Goal: Information Seeking & Learning: Check status

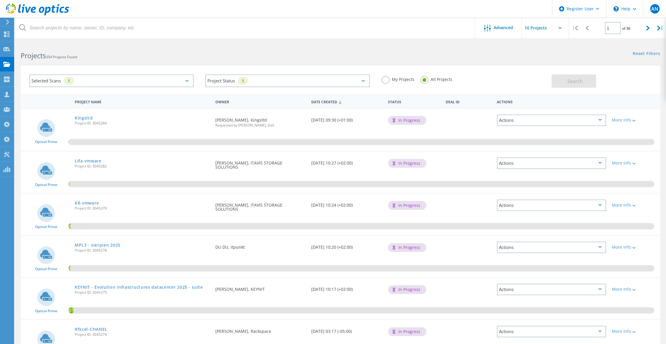
click at [405, 44] on div "Reset Filters Show Filters" at bounding box center [503, 48] width 326 height 11
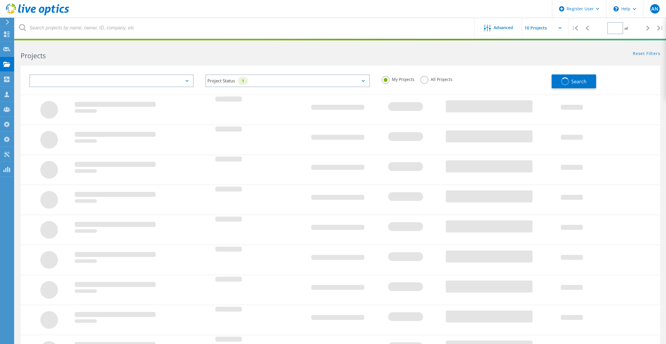
type input "1"
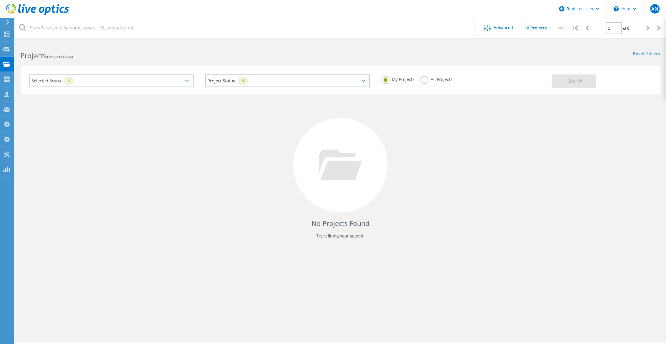
click at [441, 83] on div "All Projects" at bounding box center [436, 80] width 32 height 9
click at [442, 78] on label "All Projects" at bounding box center [436, 79] width 32 height 6
click at [0, 0] on input "All Projects" at bounding box center [0, 0] width 0 height 0
click at [624, 85] on div "Search" at bounding box center [605, 78] width 106 height 19
click at [588, 80] on button "Search" at bounding box center [574, 80] width 44 height 13
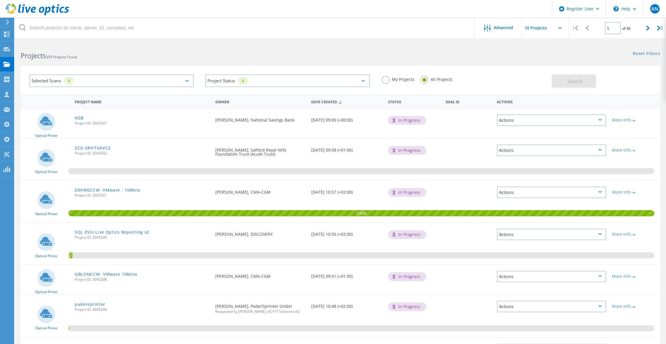
click at [185, 47] on div "Projects 359 Projects Found" at bounding box center [178, 51] width 326 height 16
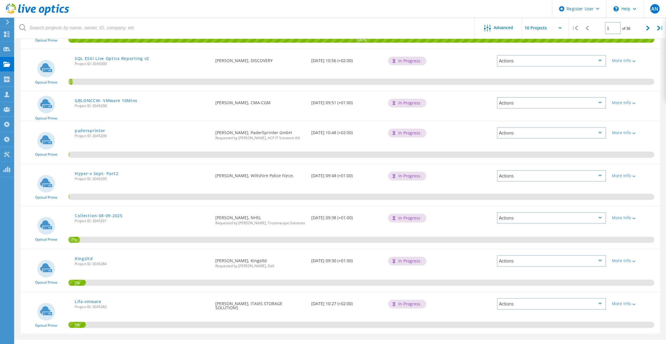
scroll to position [186, 0]
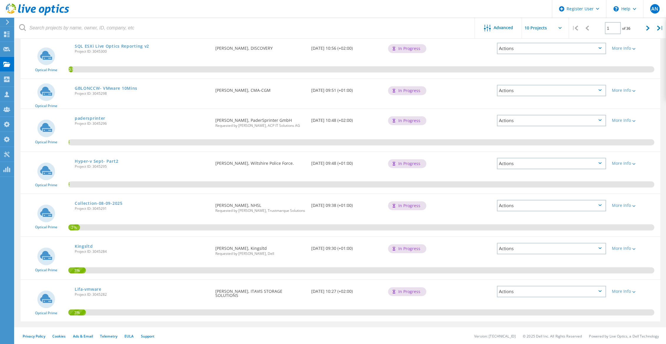
click at [257, 335] on div "Privacy Policy Cookies Ads & Email Telemetry EULA Support Version: 25.2.12.1 © …" at bounding box center [333, 336] width 666 height 18
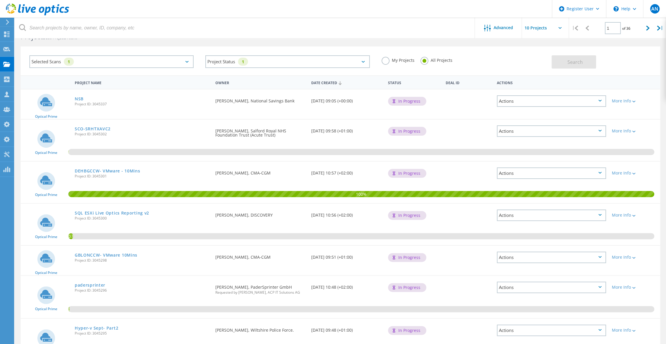
scroll to position [0, 0]
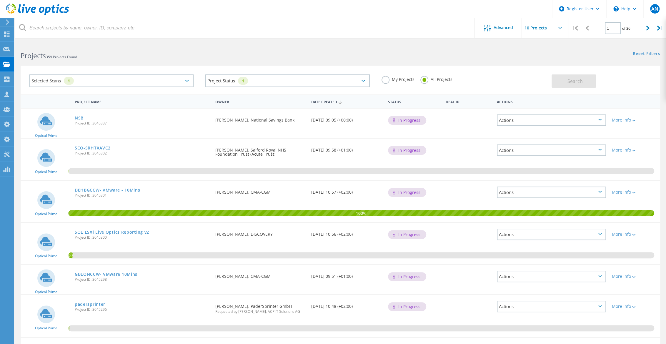
click at [125, 56] on h2 "Projects 359 Projects Found" at bounding box center [178, 56] width 314 height 10
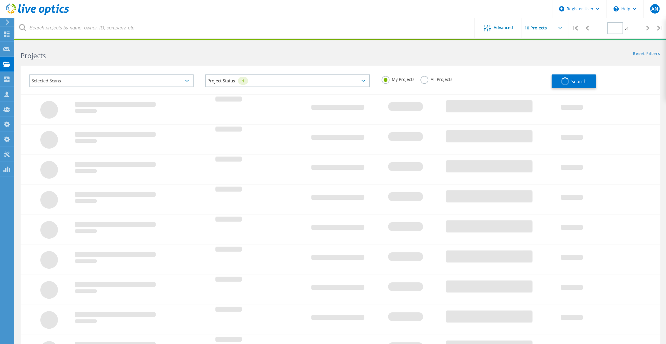
click at [433, 78] on label "All Projects" at bounding box center [436, 79] width 32 height 6
click at [0, 0] on input "All Projects" at bounding box center [0, 0] width 0 height 0
type input "1"
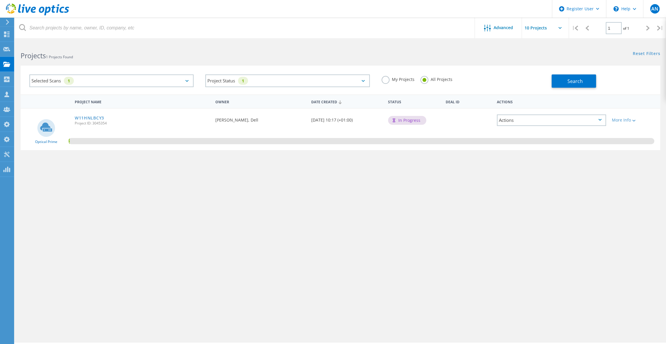
click at [438, 77] on label "All Projects" at bounding box center [436, 79] width 32 height 6
click at [0, 0] on input "All Projects" at bounding box center [0, 0] width 0 height 0
click at [599, 82] on div "Search" at bounding box center [605, 78] width 106 height 19
drag, startPoint x: 588, startPoint y: 84, endPoint x: 578, endPoint y: 85, distance: 10.4
click at [588, 84] on button "Search" at bounding box center [574, 80] width 44 height 13
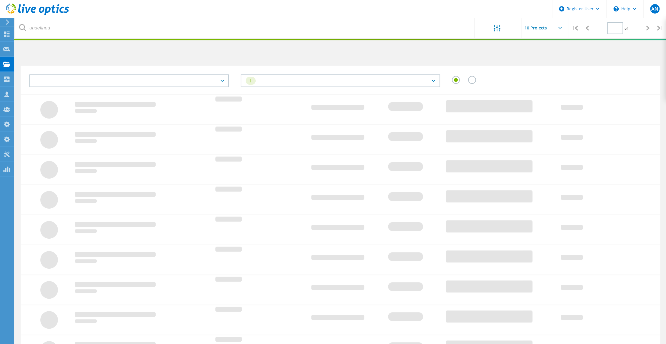
type input "1"
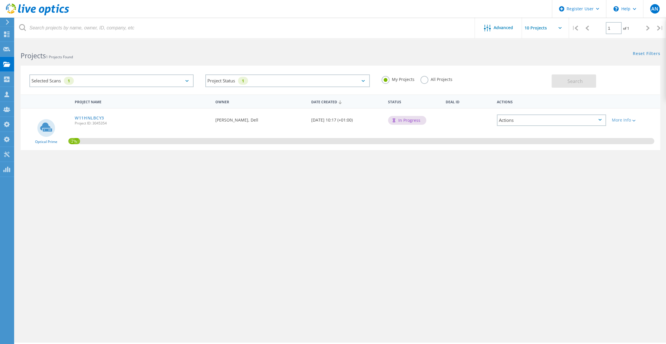
drag, startPoint x: 418, startPoint y: 84, endPoint x: 423, endPoint y: 79, distance: 7.7
click at [420, 83] on div "My Projects All Projects" at bounding box center [464, 80] width 176 height 22
click at [423, 79] on label "All Projects" at bounding box center [436, 79] width 32 height 6
click at [0, 0] on input "All Projects" at bounding box center [0, 0] width 0 height 0
click at [633, 87] on div "Search" at bounding box center [605, 78] width 106 height 19
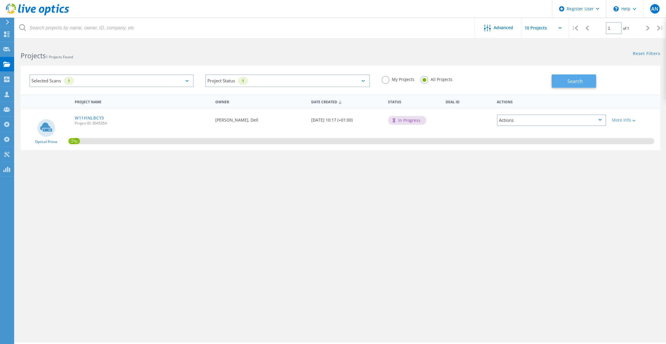
click at [585, 84] on button "Search" at bounding box center [574, 80] width 44 height 13
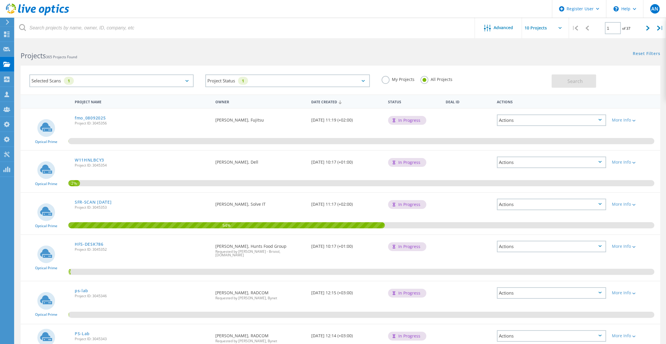
click at [195, 64] on div "Selected Scans 1 Project Status 1 In Progress Complete Published Anonymous Arch…" at bounding box center [340, 76] width 651 height 36
click at [194, 64] on div "Selected Scans 1 Project Status 1 In Progress Complete Published Anonymous Arch…" at bounding box center [340, 76] width 651 height 36
click at [199, 79] on div "Selected Scans 1" at bounding box center [112, 81] width 176 height 24
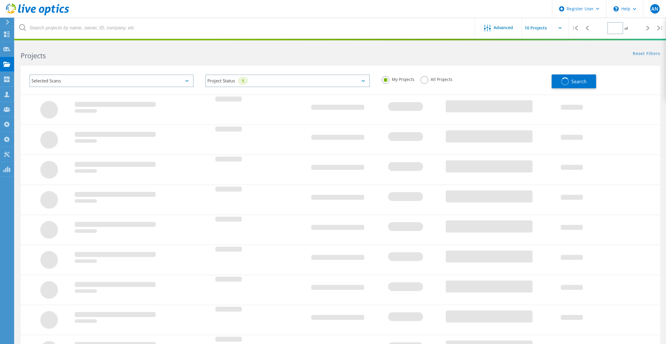
type input "1"
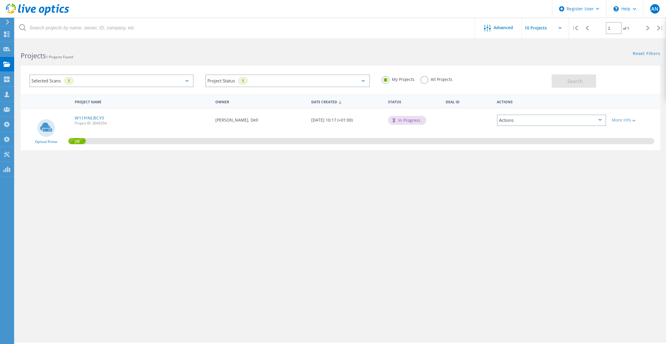
click at [433, 84] on div "All Projects" at bounding box center [436, 80] width 32 height 9
click at [433, 79] on label "All Projects" at bounding box center [436, 79] width 32 height 6
click at [0, 0] on input "All Projects" at bounding box center [0, 0] width 0 height 0
click at [565, 82] on button "Search" at bounding box center [574, 80] width 44 height 13
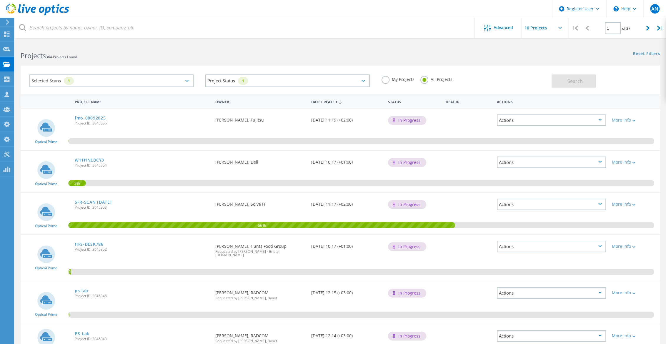
click at [197, 76] on div "Selected Scans 1" at bounding box center [112, 81] width 176 height 24
click at [197, 77] on div "Selected Scans 1" at bounding box center [112, 81] width 176 height 24
click at [103, 54] on h2 "Projects 364 Projects Found" at bounding box center [178, 56] width 314 height 10
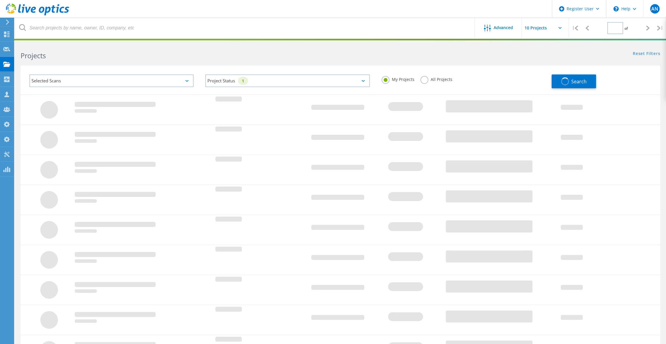
type input "1"
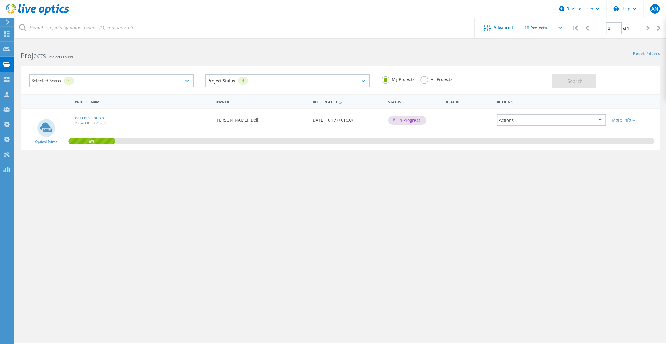
click at [459, 77] on div "My Projects All Projects" at bounding box center [464, 80] width 176 height 22
click at [435, 80] on label "All Projects" at bounding box center [436, 79] width 32 height 6
click at [0, 0] on input "All Projects" at bounding box center [0, 0] width 0 height 0
click at [601, 78] on div "Search" at bounding box center [605, 78] width 106 height 19
click at [569, 85] on button "Search" at bounding box center [574, 80] width 44 height 13
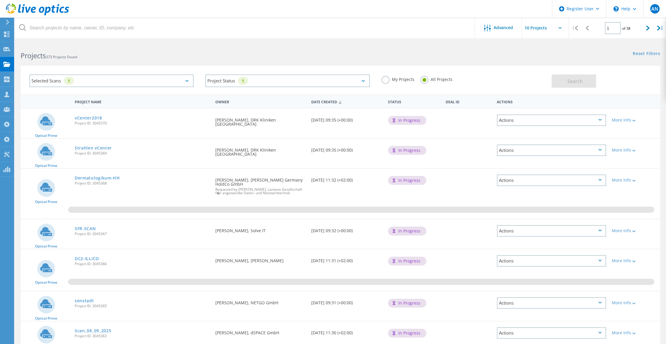
click at [117, 53] on h2 "Projects 373 Projects Found" at bounding box center [178, 56] width 314 height 10
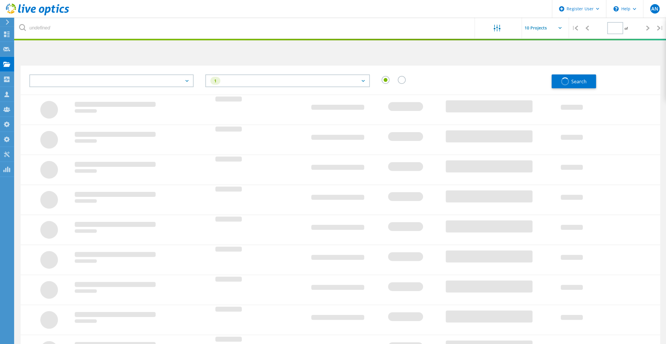
type input "1"
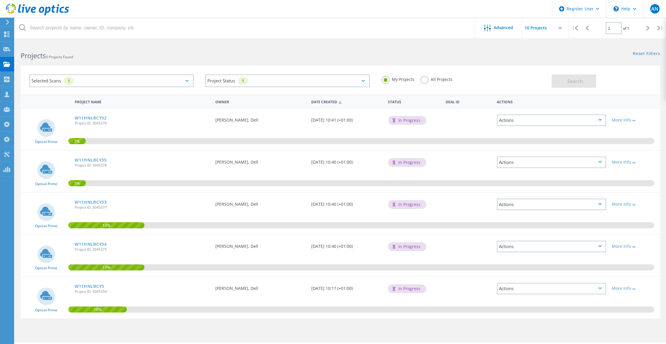
click at [438, 79] on label "All Projects" at bounding box center [436, 79] width 32 height 6
click at [0, 0] on input "All Projects" at bounding box center [0, 0] width 0 height 0
click at [582, 79] on span "Search" at bounding box center [574, 81] width 15 height 6
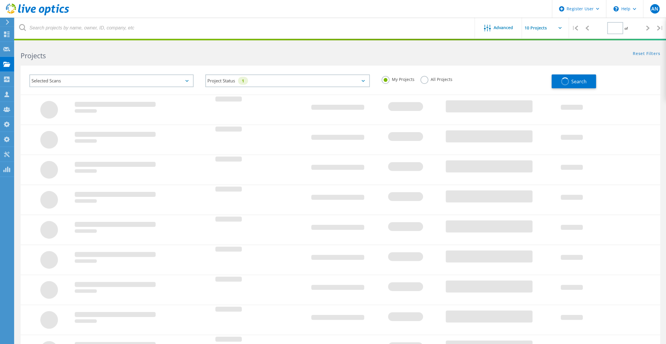
type input "1"
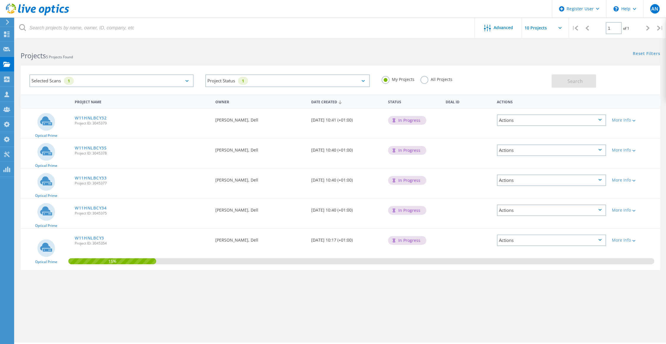
click at [430, 77] on label "All Projects" at bounding box center [436, 79] width 32 height 6
click at [0, 0] on input "All Projects" at bounding box center [0, 0] width 0 height 0
click at [571, 82] on span "Search" at bounding box center [574, 81] width 15 height 6
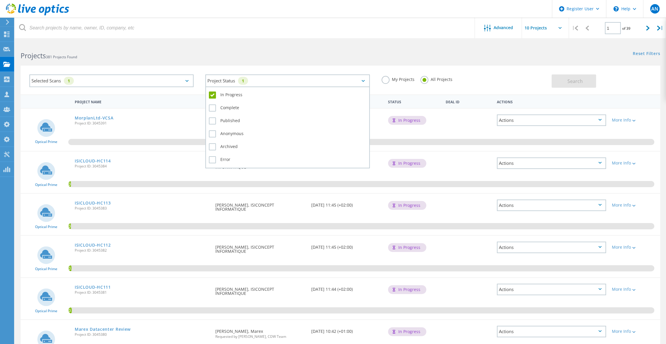
click at [266, 79] on div "Project Status 1" at bounding box center [287, 80] width 164 height 13
click at [223, 97] on label "In Progress" at bounding box center [287, 95] width 157 height 7
click at [0, 0] on input "In Progress" at bounding box center [0, 0] width 0 height 0
click at [221, 110] on label "Complete" at bounding box center [287, 107] width 157 height 7
click at [0, 0] on input "Complete" at bounding box center [0, 0] width 0 height 0
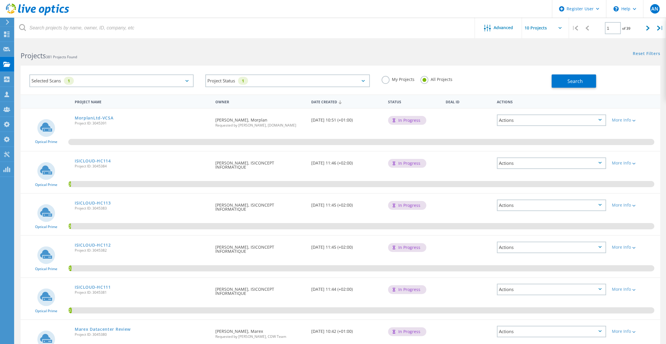
click at [167, 87] on div "Selected Scans 1" at bounding box center [112, 81] width 176 height 24
click at [163, 82] on div "Selected Scans 1" at bounding box center [111, 80] width 164 height 13
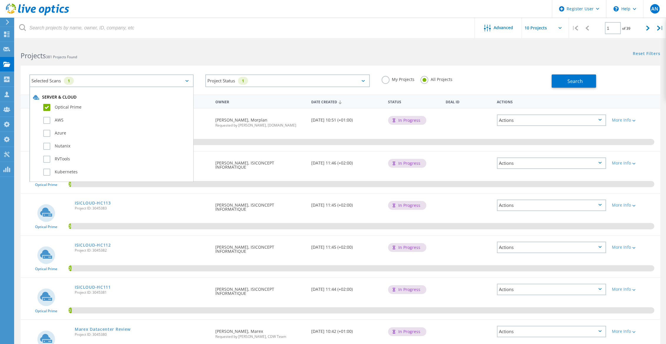
click at [70, 106] on label "Optical Prime" at bounding box center [116, 107] width 147 height 7
drag, startPoint x: 70, startPoint y: 106, endPoint x: 54, endPoint y: 107, distance: 15.9
click at [54, 107] on label "Optical Prime" at bounding box center [116, 107] width 147 height 7
click at [0, 0] on input "Optical Prime" at bounding box center [0, 0] width 0 height 0
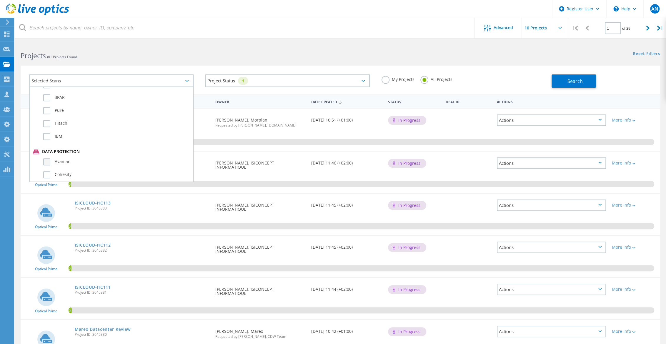
click at [56, 158] on label "Avamar" at bounding box center [116, 161] width 147 height 7
click at [0, 0] on input "Avamar" at bounding box center [0, 0] width 0 height 0
click at [557, 79] on button "Search" at bounding box center [574, 80] width 44 height 13
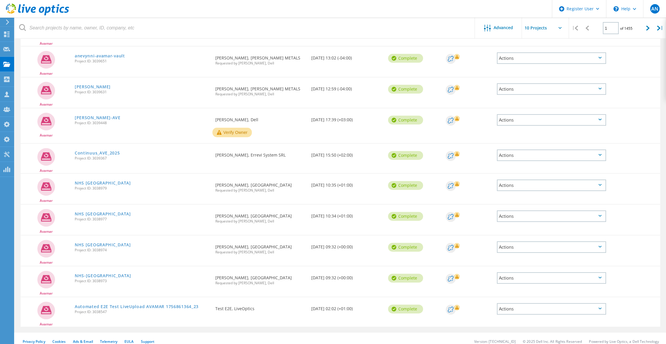
scroll to position [97, 0]
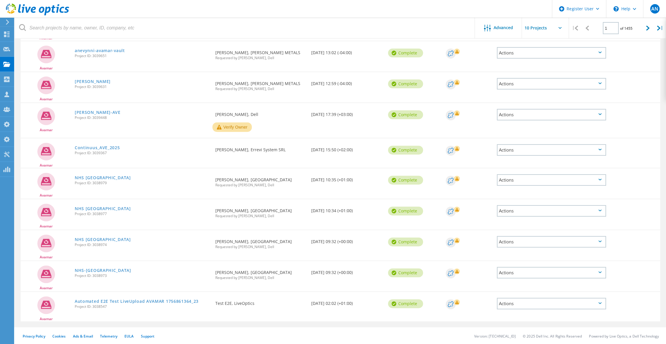
click at [533, 35] on input "text" at bounding box center [551, 28] width 59 height 21
click at [536, 72] on div "Show 40 Projects" at bounding box center [551, 73] width 58 height 10
type input "Show 40 Projects"
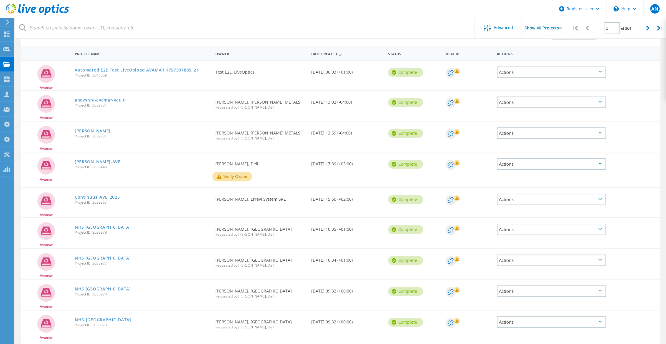
scroll to position [0, 0]
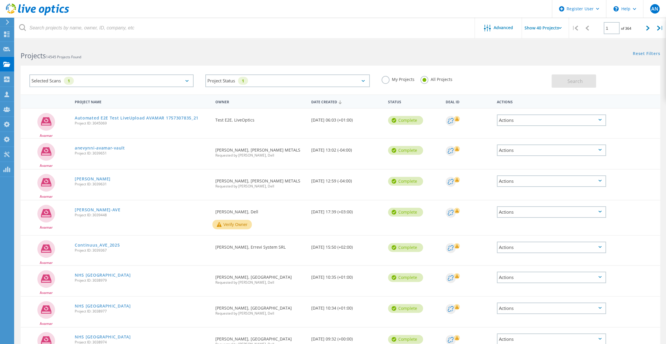
click at [161, 67] on div "Selected Scans 1 Project Status 1 In Progress Complete Published Anonymous Arch…" at bounding box center [341, 80] width 640 height 29
drag, startPoint x: 156, startPoint y: 76, endPoint x: 154, endPoint y: 78, distance: 3.1
click at [155, 76] on div "Selected Scans 1" at bounding box center [111, 80] width 164 height 13
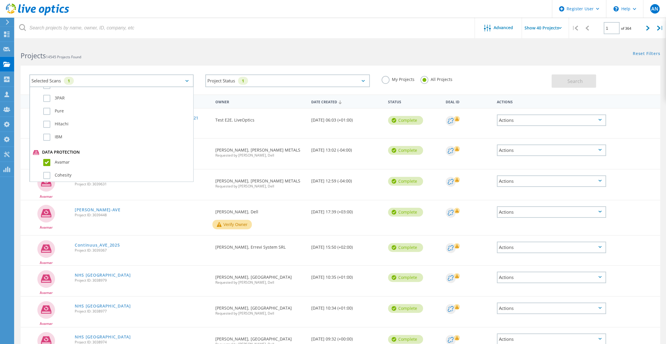
scroll to position [267, 0]
click at [50, 158] on label "Avamar" at bounding box center [116, 161] width 147 height 7
click at [0, 0] on input "Avamar" at bounding box center [0, 0] width 0 height 0
click at [61, 108] on label "Optical Prime" at bounding box center [116, 107] width 147 height 7
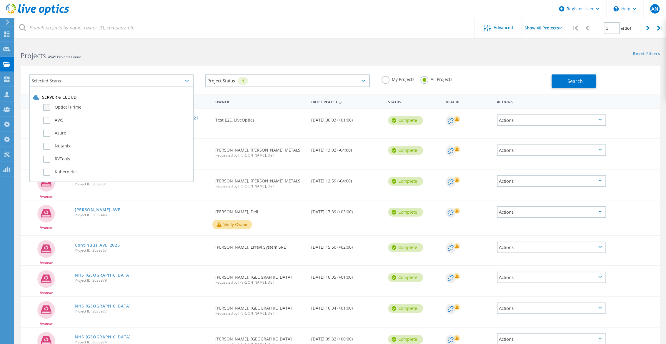
click at [0, 0] on input "Optical Prime" at bounding box center [0, 0] width 0 height 0
click at [341, 49] on div "Reset Filters Show Filters" at bounding box center [503, 48] width 326 height 11
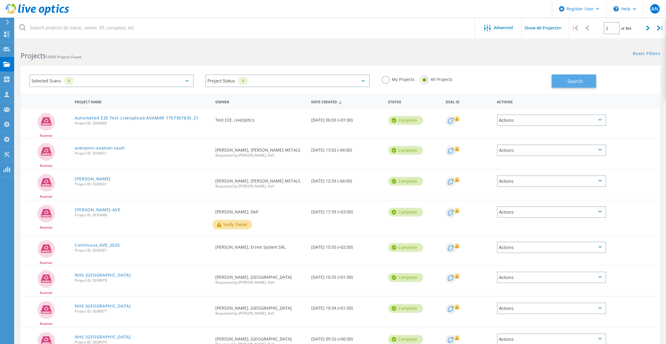
click at [565, 84] on button "Search" at bounding box center [574, 80] width 44 height 13
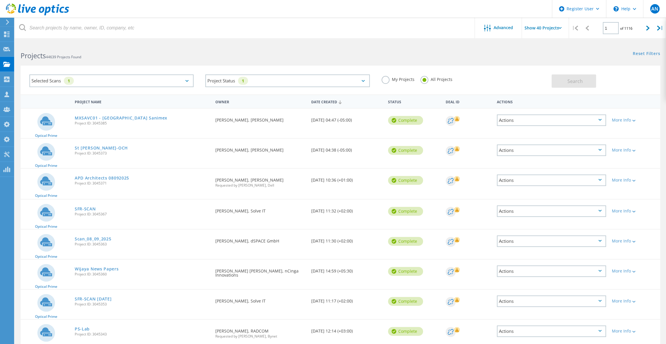
click at [150, 64] on div "Selected Scans 1 Project Status 1 In Progress Complete Published Anonymous Arch…" at bounding box center [340, 76] width 651 height 36
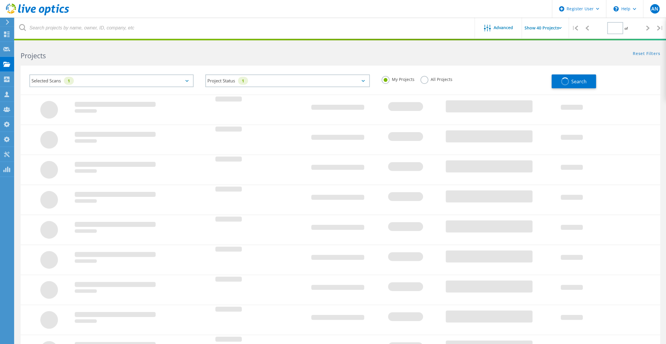
type input "1"
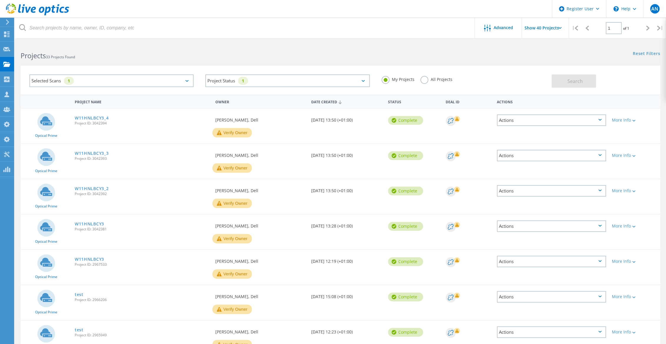
click at [443, 79] on label "All Projects" at bounding box center [436, 79] width 32 height 6
click at [0, 0] on input "All Projects" at bounding box center [0, 0] width 0 height 0
click at [582, 74] on div "Search" at bounding box center [605, 78] width 106 height 19
click at [576, 79] on span "Search" at bounding box center [574, 81] width 15 height 6
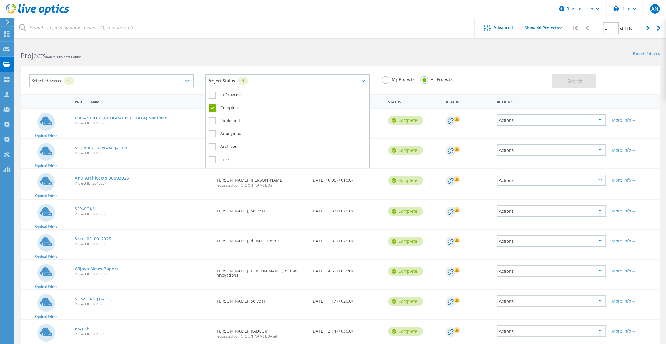
drag, startPoint x: 230, startPoint y: 76, endPoint x: 232, endPoint y: 82, distance: 6.0
click at [230, 77] on div "Project Status 1" at bounding box center [287, 80] width 164 height 13
click at [225, 97] on label "In Progress" at bounding box center [287, 95] width 157 height 7
click at [0, 0] on input "In Progress" at bounding box center [0, 0] width 0 height 0
click at [222, 104] on label "Complete" at bounding box center [287, 107] width 157 height 7
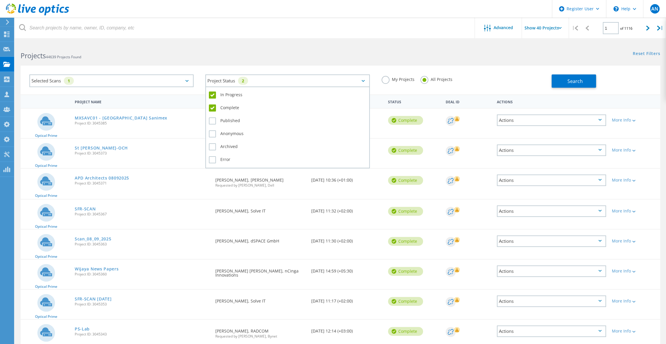
click at [0, 0] on input "Complete" at bounding box center [0, 0] width 0 height 0
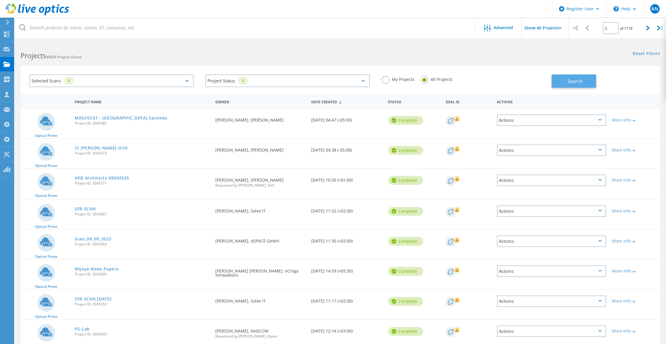
click at [575, 76] on button "Search" at bounding box center [574, 80] width 44 height 13
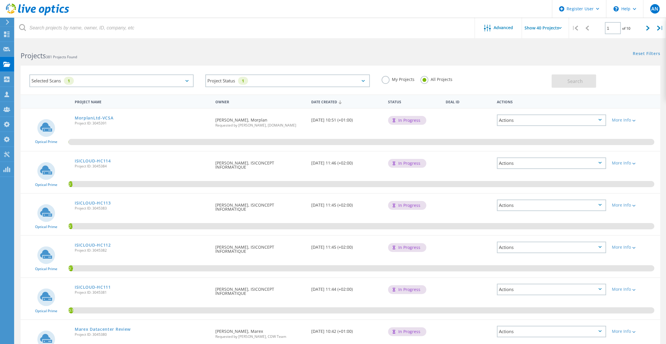
click at [40, 9] on use at bounding box center [37, 10] width 63 height 12
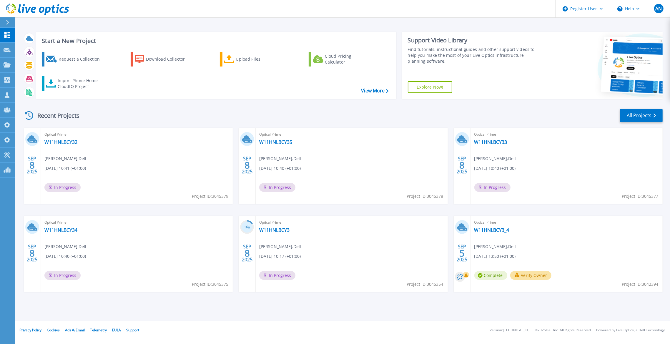
click at [140, 116] on div "Recent Projects All Projects" at bounding box center [343, 115] width 640 height 15
click at [166, 104] on div "Recent Projects All Projects [DATE] Optical Prime W11HNLBCY32 [PERSON_NAME] , D…" at bounding box center [343, 206] width 640 height 205
click at [147, 95] on div "Request a Collection Download Collector Upload Files Cloud Pricing Calculator I…" at bounding box center [215, 71] width 356 height 49
click at [147, 111] on div "Recent Projects All Projects" at bounding box center [343, 115] width 640 height 15
click at [313, 113] on div "Recent Projects All Projects" at bounding box center [343, 115] width 640 height 15
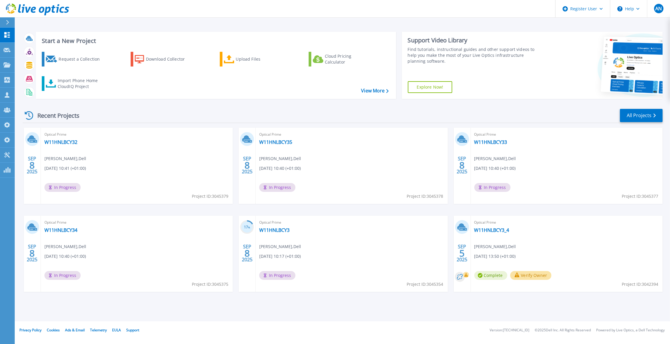
click at [178, 103] on div "Start a New Project Request a Collection Download Collector Upload Files Cloud …" at bounding box center [343, 65] width 640 height 77
click at [182, 112] on div "Recent Projects All Projects" at bounding box center [343, 115] width 640 height 15
click at [181, 112] on div "Recent Projects All Projects" at bounding box center [343, 115] width 640 height 15
click at [171, 120] on div "Recent Projects All Projects" at bounding box center [343, 115] width 640 height 15
click at [346, 117] on div "Recent Projects All Projects" at bounding box center [343, 115] width 640 height 15
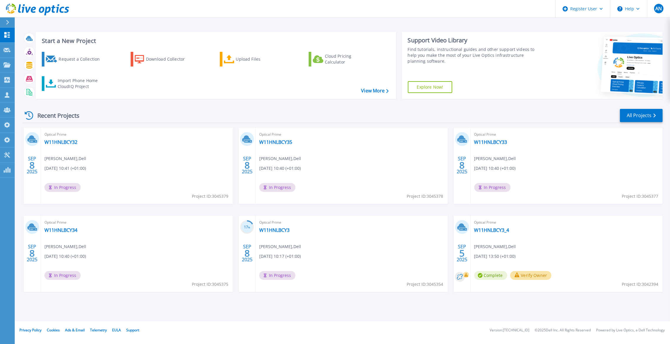
click at [231, 109] on div "Recent Projects All Projects" at bounding box center [343, 115] width 640 height 15
click at [341, 110] on div "Recent Projects All Projects" at bounding box center [343, 115] width 640 height 15
click at [243, 121] on div "Recent Projects All Projects" at bounding box center [343, 115] width 640 height 15
click at [120, 106] on div "Recent Projects All Projects [DATE] Optical Prime W11HNLBCY32 [PERSON_NAME] , D…" at bounding box center [343, 206] width 640 height 205
click at [122, 114] on div "Recent Projects All Projects" at bounding box center [343, 115] width 640 height 15
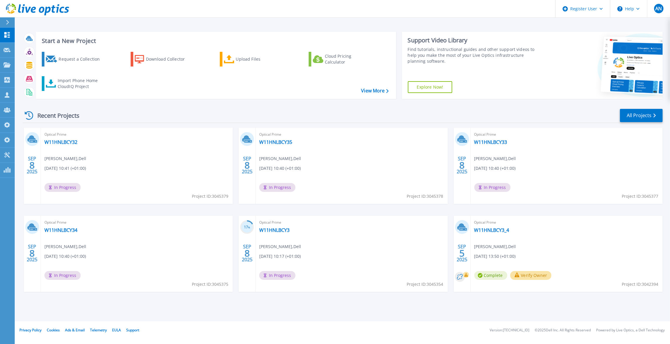
click at [123, 114] on div "Recent Projects All Projects" at bounding box center [343, 115] width 640 height 15
click at [130, 114] on div "Recent Projects All Projects" at bounding box center [343, 115] width 640 height 15
click at [131, 117] on div "Recent Projects All Projects" at bounding box center [343, 115] width 640 height 15
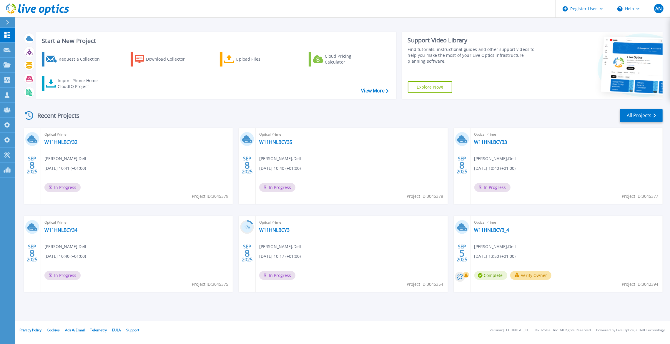
click at [131, 117] on div "Recent Projects All Projects" at bounding box center [343, 115] width 640 height 15
click at [132, 117] on div "Recent Projects All Projects" at bounding box center [343, 115] width 640 height 15
click at [130, 119] on div "Recent Projects All Projects" at bounding box center [343, 115] width 640 height 15
click at [132, 116] on div "Recent Projects All Projects" at bounding box center [343, 115] width 640 height 15
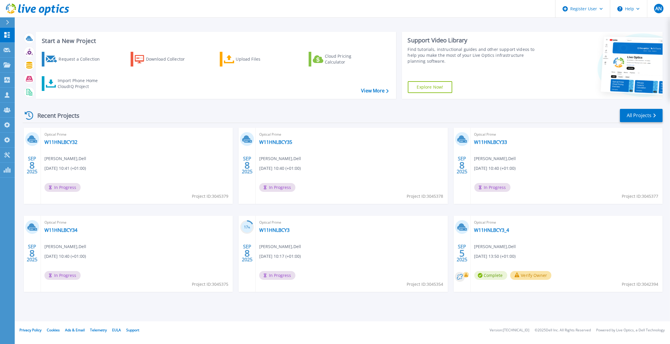
click at [131, 117] on div "Recent Projects All Projects" at bounding box center [343, 115] width 640 height 15
click at [132, 116] on div "Recent Projects All Projects" at bounding box center [343, 115] width 640 height 15
click at [301, 315] on div "Start a New Project Request a Collection Download Collector Upload Files Cloud …" at bounding box center [342, 160] width 655 height 321
click at [21, 6] on icon at bounding box center [37, 10] width 63 height 12
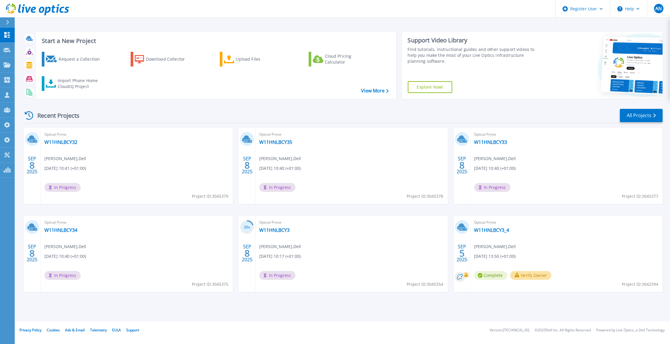
click at [224, 114] on div "Recent Projects All Projects" at bounding box center [343, 115] width 640 height 15
click at [338, 111] on div "Recent Projects All Projects" at bounding box center [343, 115] width 640 height 15
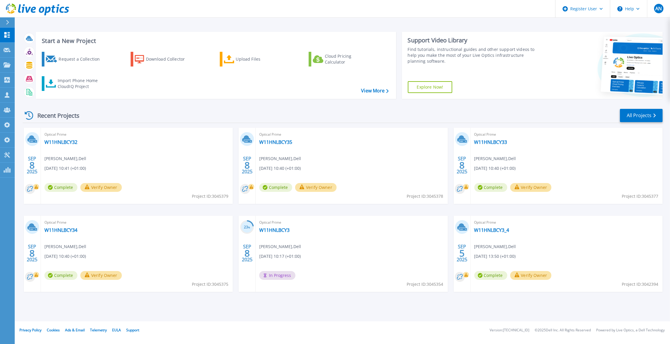
click at [343, 107] on div "Recent Projects All Projects [DATE] Optical Prime W11HNLBCY32 [PERSON_NAME] , D…" at bounding box center [343, 206] width 640 height 205
click at [113, 117] on div "Recent Projects All Projects" at bounding box center [343, 115] width 640 height 15
click at [68, 142] on link "W11HNLBCY32" at bounding box center [60, 142] width 33 height 6
click at [272, 144] on link "W11HNLBCY35" at bounding box center [275, 142] width 33 height 6
click at [492, 141] on link "W11HNLBCY33" at bounding box center [490, 142] width 33 height 6
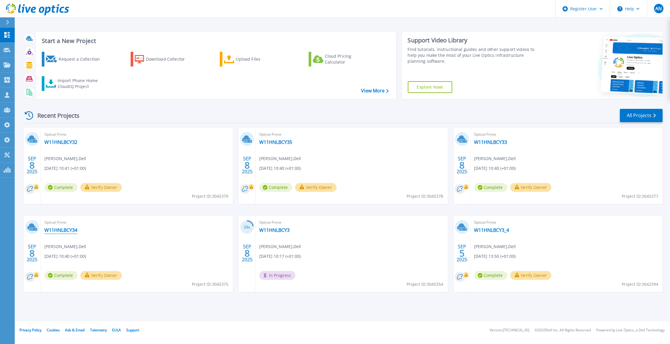
click at [61, 231] on link "W11HNLBCY34" at bounding box center [60, 230] width 33 height 6
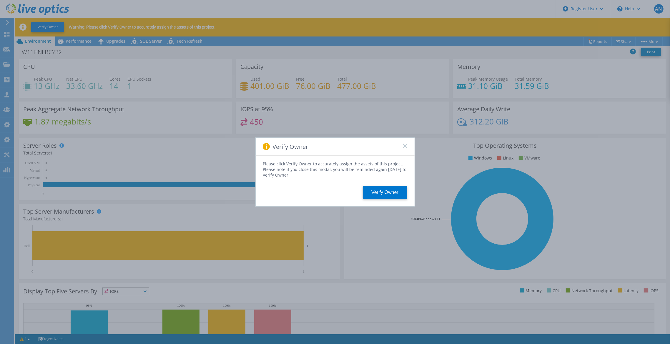
click at [406, 147] on rect at bounding box center [405, 145] width 5 height 5
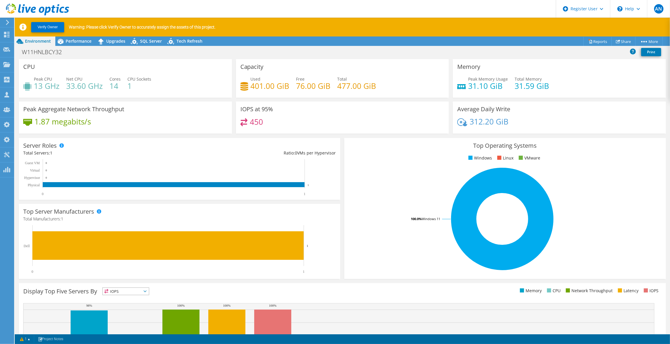
click at [183, 122] on div "1.87 megabits/s" at bounding box center [125, 124] width 204 height 12
click at [85, 44] on span "Performance" at bounding box center [79, 41] width 26 height 6
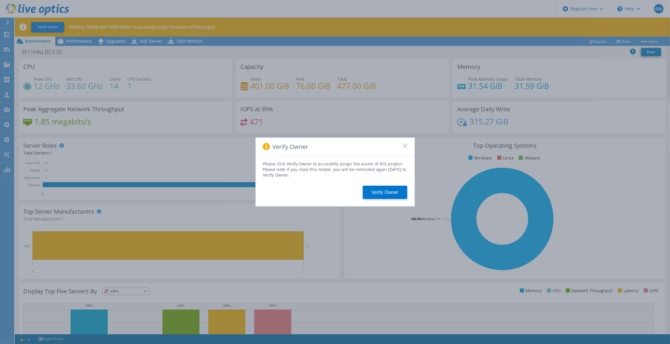
click at [405, 148] on icon at bounding box center [405, 146] width 5 height 5
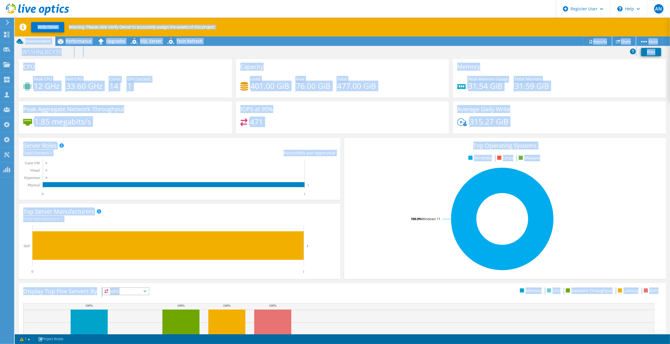
click at [23, 344] on html "AN Dell Admin User Anthony Nyhan Anthony.Nyhan@dell.com Dell My Profile Log Out…" at bounding box center [335, 172] width 670 height 344
click at [24, 340] on link "1" at bounding box center [25, 338] width 18 height 7
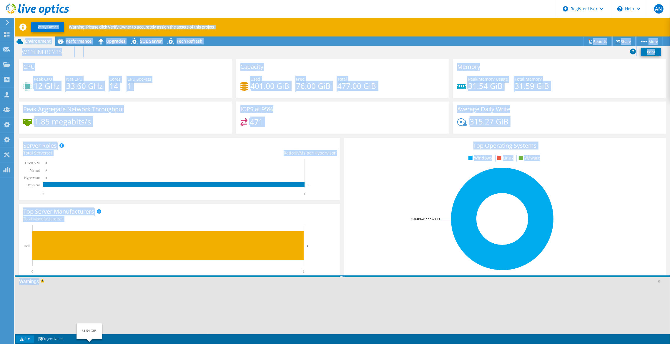
click at [24, 340] on link "1" at bounding box center [25, 338] width 18 height 7
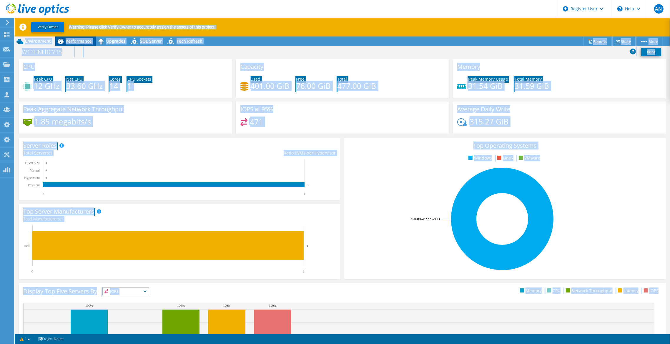
click at [81, 40] on span "Performance" at bounding box center [79, 41] width 26 height 6
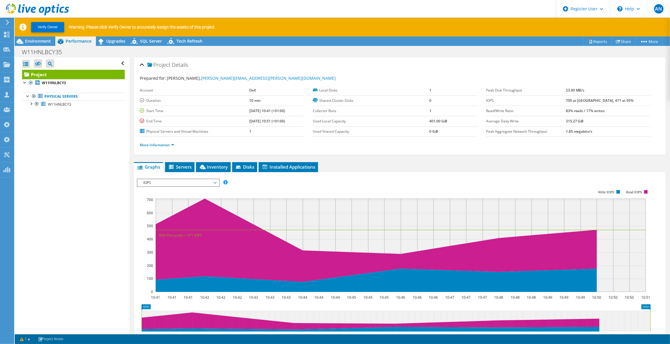
click at [35, 268] on div "Open All Close All Hide Excluded Nodes Project Tree Filter" at bounding box center [72, 204] width 114 height 294
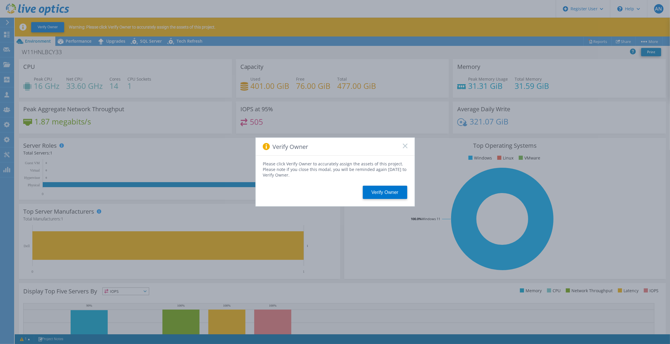
click at [406, 147] on rect at bounding box center [405, 145] width 5 height 5
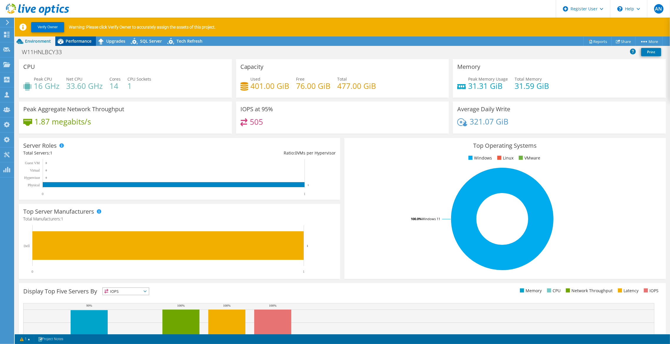
click at [76, 41] on span "Performance" at bounding box center [79, 41] width 26 height 6
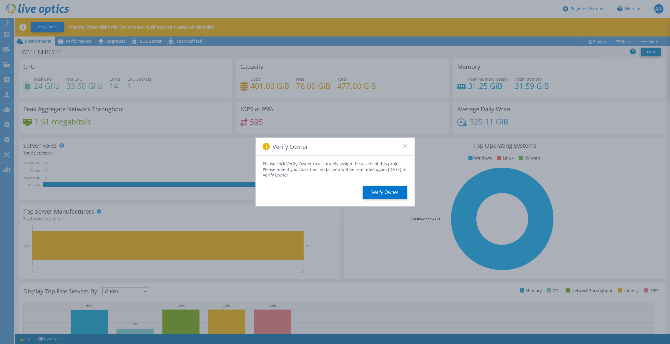
click at [404, 147] on rect at bounding box center [405, 145] width 5 height 5
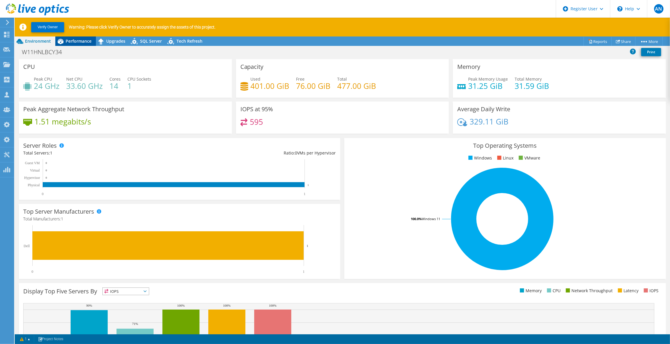
click at [82, 44] on div "Performance" at bounding box center [75, 40] width 41 height 9
